Goal: Task Accomplishment & Management: Complete application form

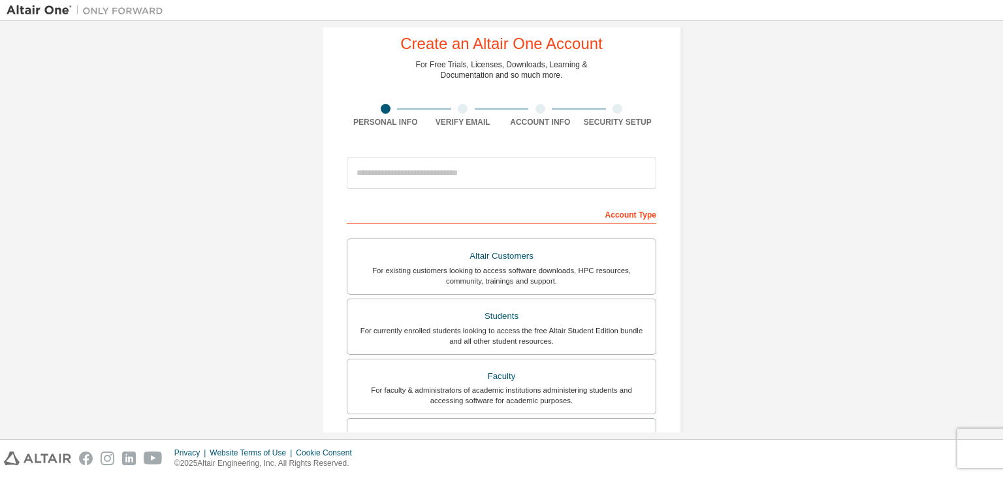
scroll to position [65, 0]
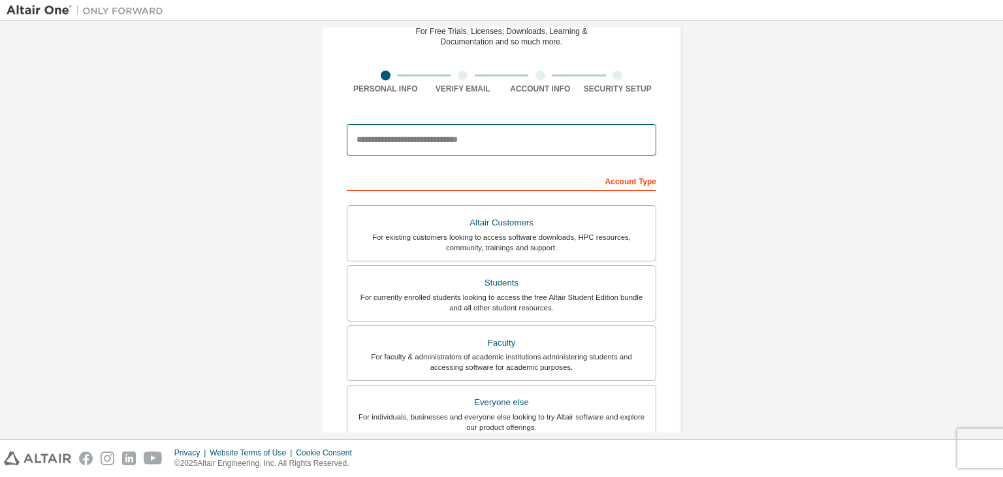
click at [532, 139] on input "email" at bounding box center [502, 139] width 310 height 31
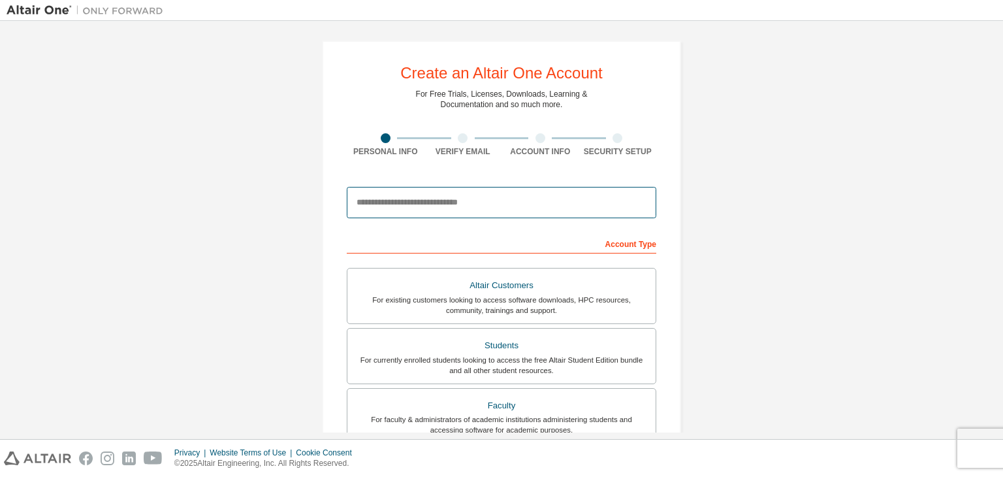
scroll to position [0, 0]
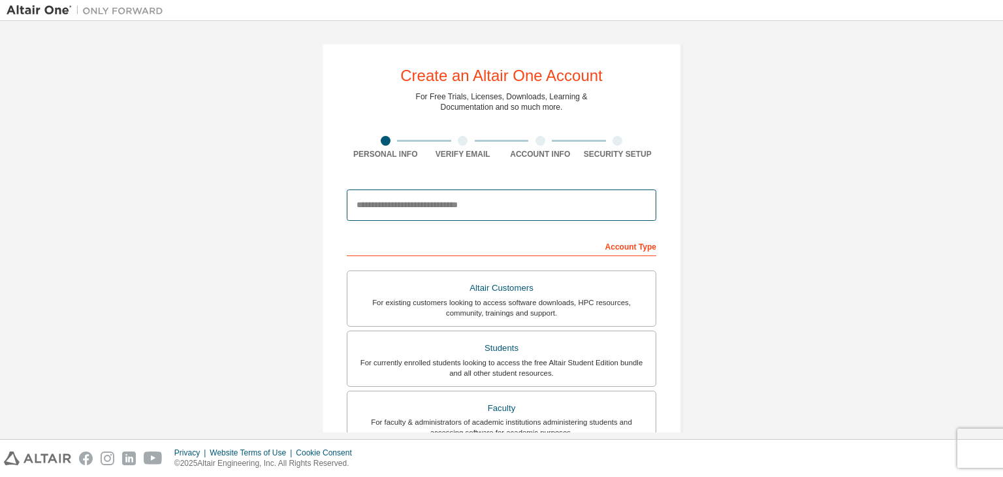
click at [533, 208] on input "email" at bounding box center [502, 204] width 310 height 31
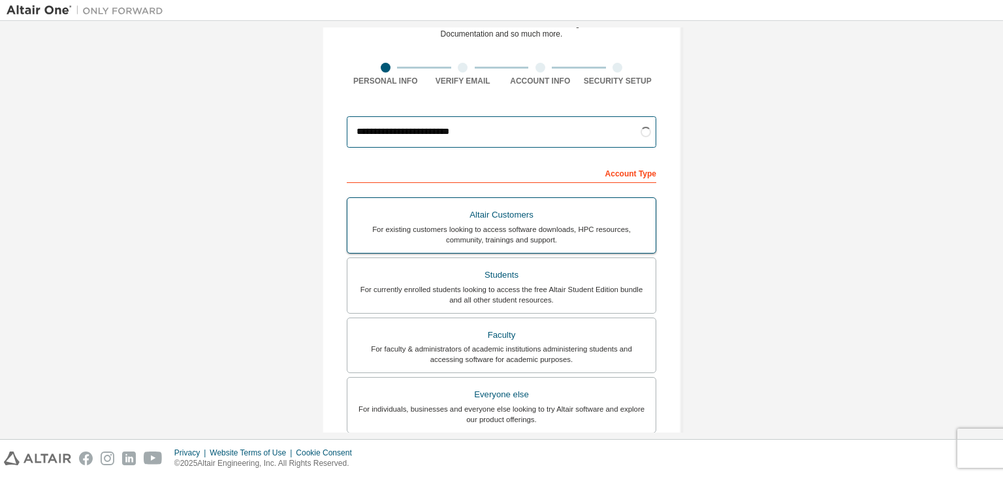
scroll to position [131, 0]
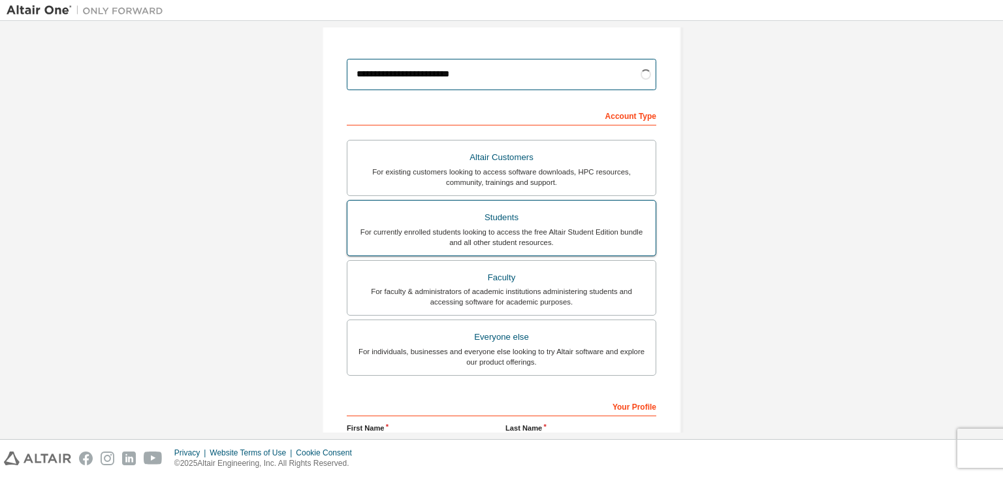
type input "**********"
click at [507, 210] on div "Students" at bounding box center [501, 217] width 293 height 18
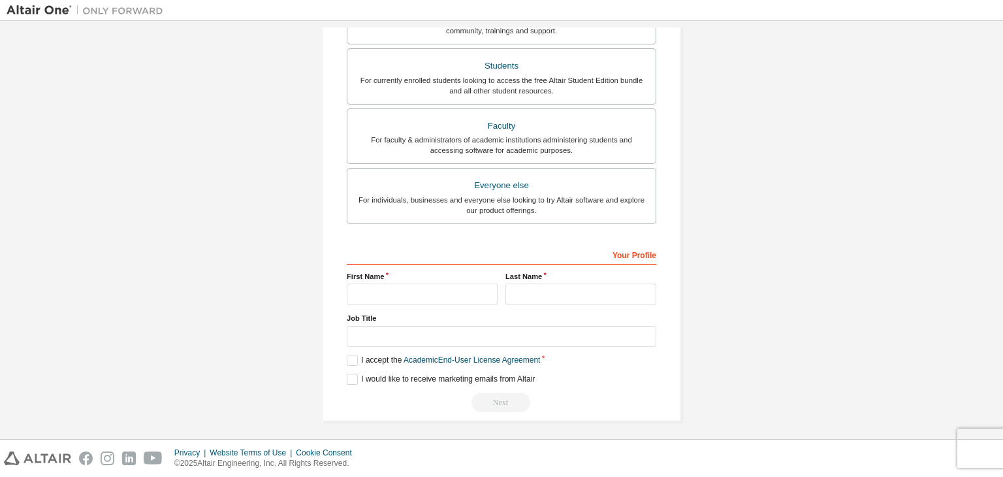
scroll to position [284, 0]
click at [419, 283] on input "text" at bounding box center [422, 292] width 151 height 22
type input "*******"
type input "**********"
click at [389, 338] on input "text" at bounding box center [502, 335] width 310 height 22
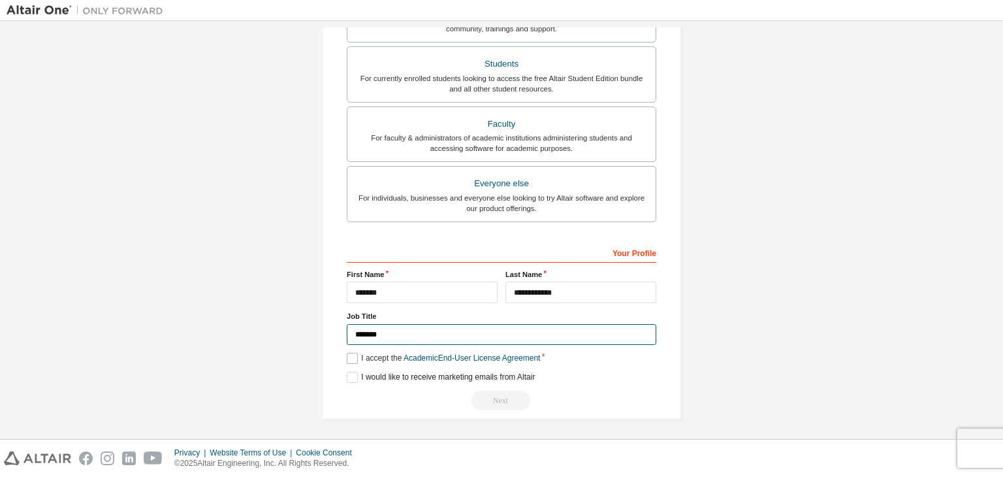
type input "*******"
click at [384, 353] on label "I accept the Academic End-User License Agreement" at bounding box center [443, 358] width 193 height 11
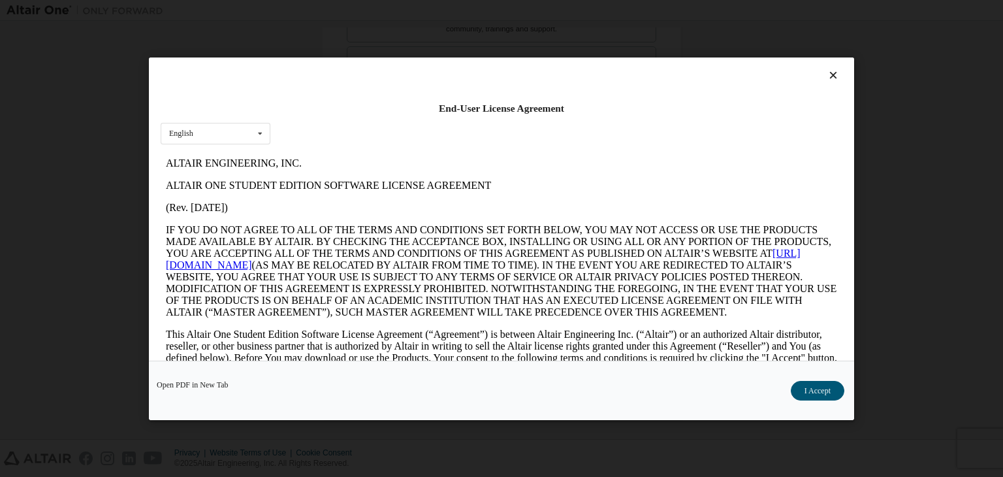
scroll to position [0, 0]
drag, startPoint x: 818, startPoint y: 390, endPoint x: 758, endPoint y: 388, distance: 60.8
click at [818, 389] on button "I Accept" at bounding box center [818, 391] width 54 height 20
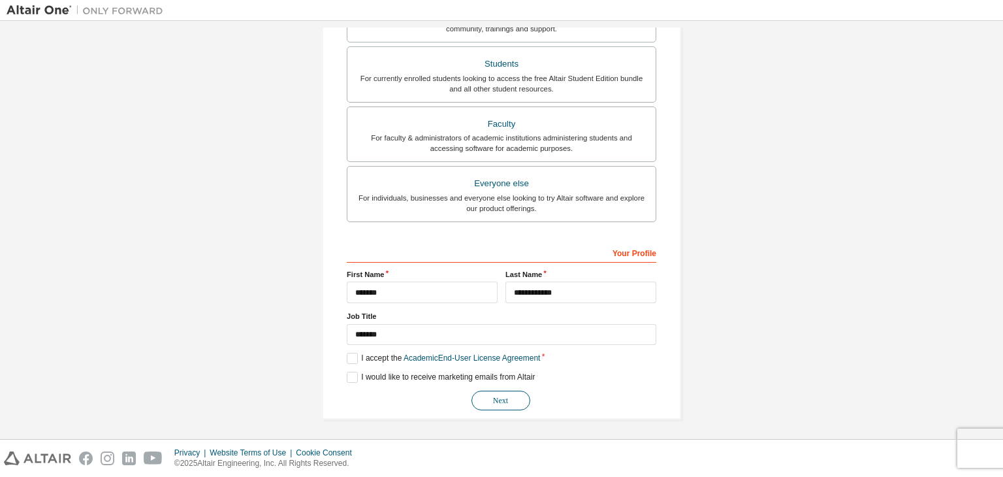
click at [480, 393] on button "Next" at bounding box center [501, 401] width 59 height 20
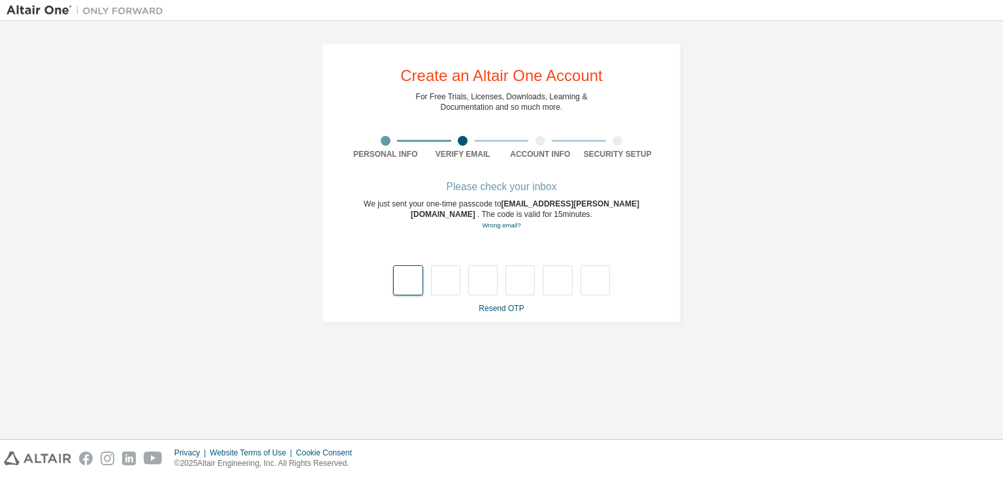
click at [413, 277] on input "text" at bounding box center [407, 280] width 29 height 30
type input "*"
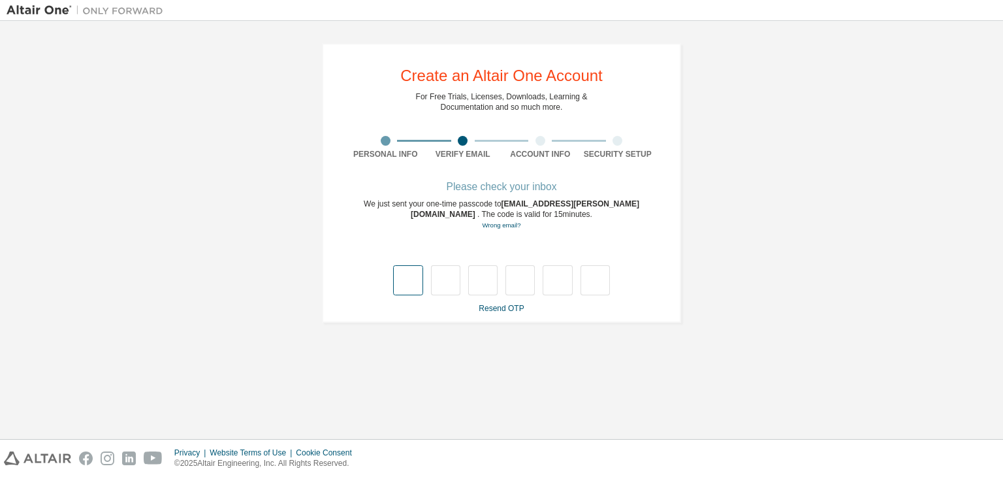
type input "*"
